Goal: Check status: Check status

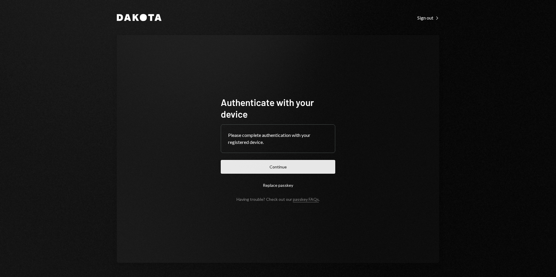
click at [302, 167] on button "Continue" at bounding box center [278, 167] width 114 height 14
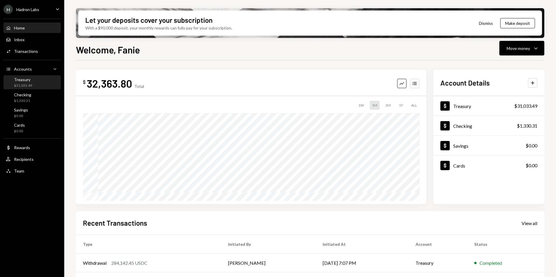
click at [29, 83] on div "Treasury $31,033.49" at bounding box center [23, 82] width 18 height 11
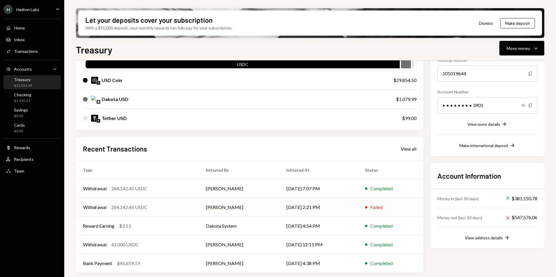
scroll to position [65, 0]
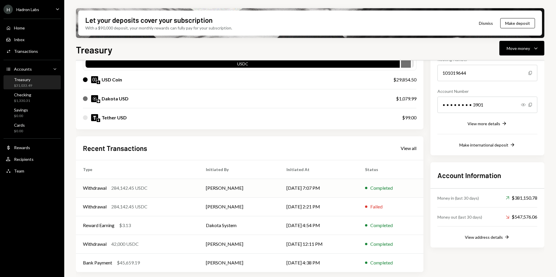
click at [284, 192] on td "[DATE] 7:07 PM" at bounding box center [318, 188] width 78 height 19
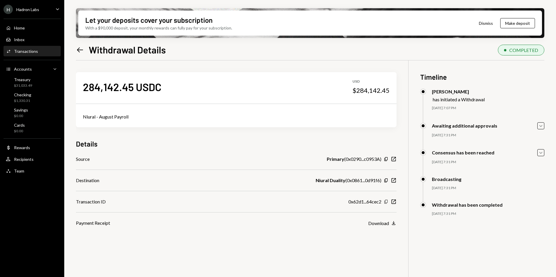
click at [385, 203] on icon "Copy" at bounding box center [385, 201] width 5 height 5
